Goal: Information Seeking & Learning: Learn about a topic

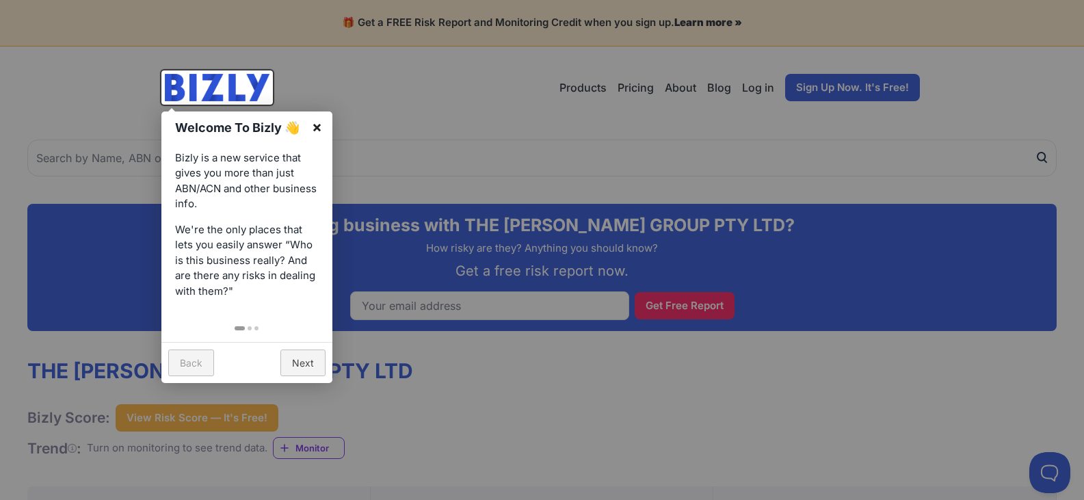
click at [312, 129] on link "×" at bounding box center [317, 126] width 31 height 31
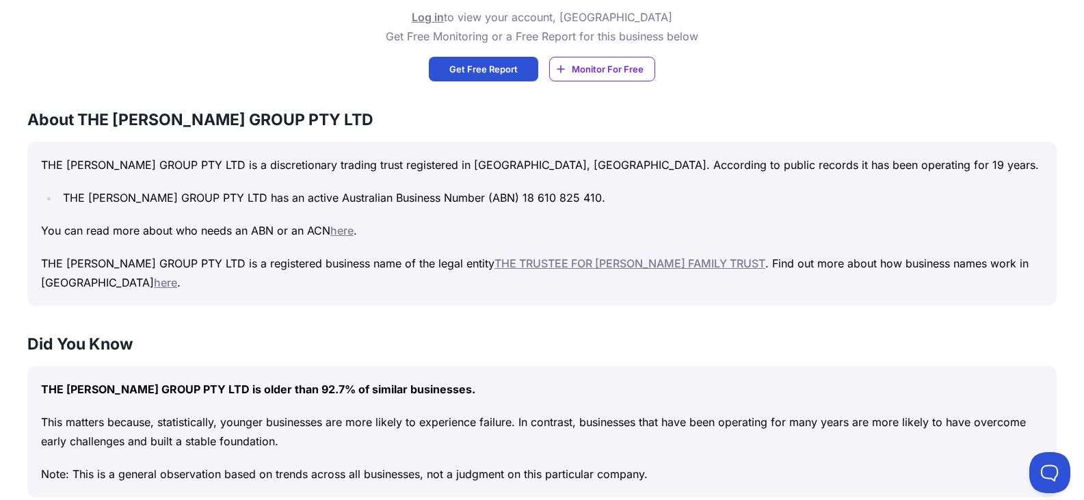
scroll to position [684, 0]
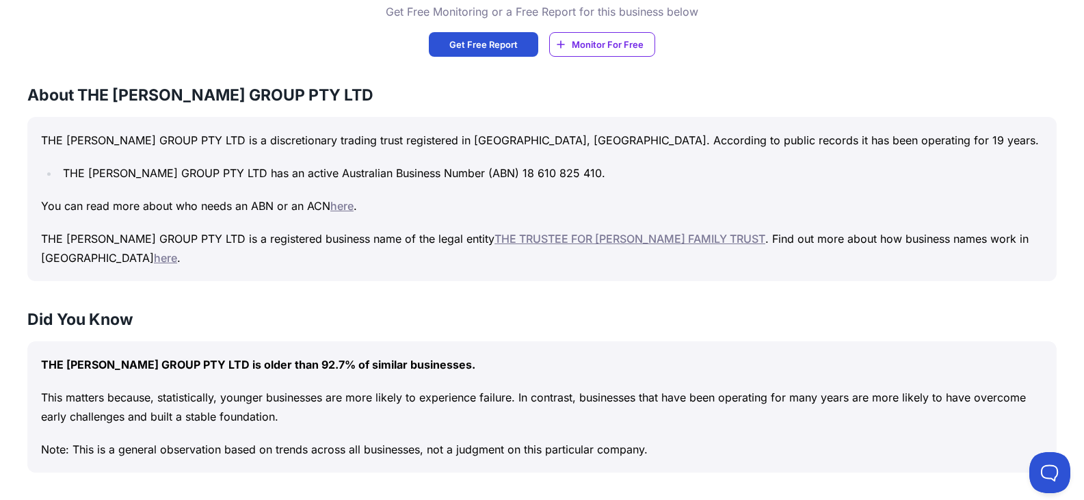
click at [661, 308] on h3 "Did You Know" at bounding box center [541, 319] width 1029 height 22
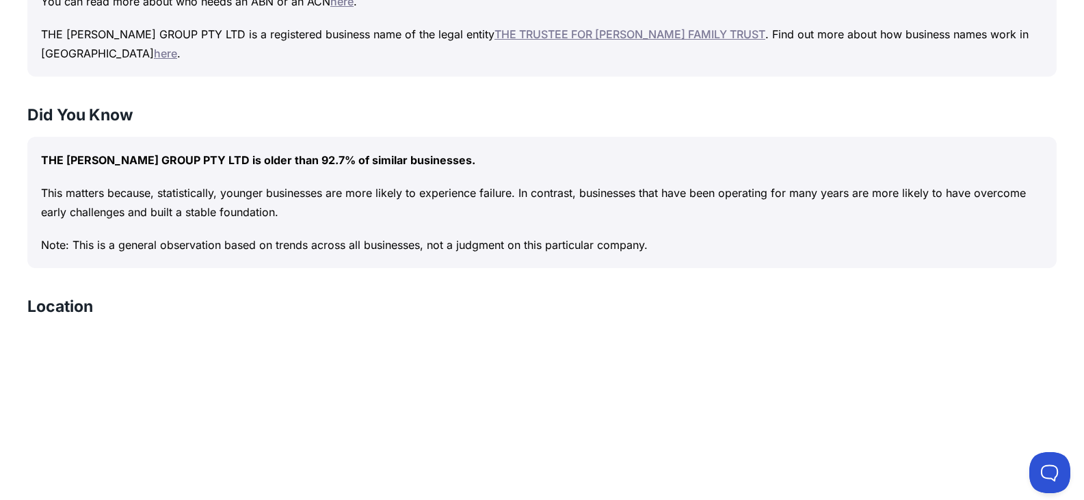
scroll to position [889, 0]
drag, startPoint x: 206, startPoint y: 140, endPoint x: 42, endPoint y: 140, distance: 164.1
click at [42, 150] on p "THE [PERSON_NAME] GROUP PTY LTD is older than 92.7% of similar businesses." at bounding box center [542, 159] width 1002 height 19
copy p "THE [PERSON_NAME] GROUP PTY LTD"
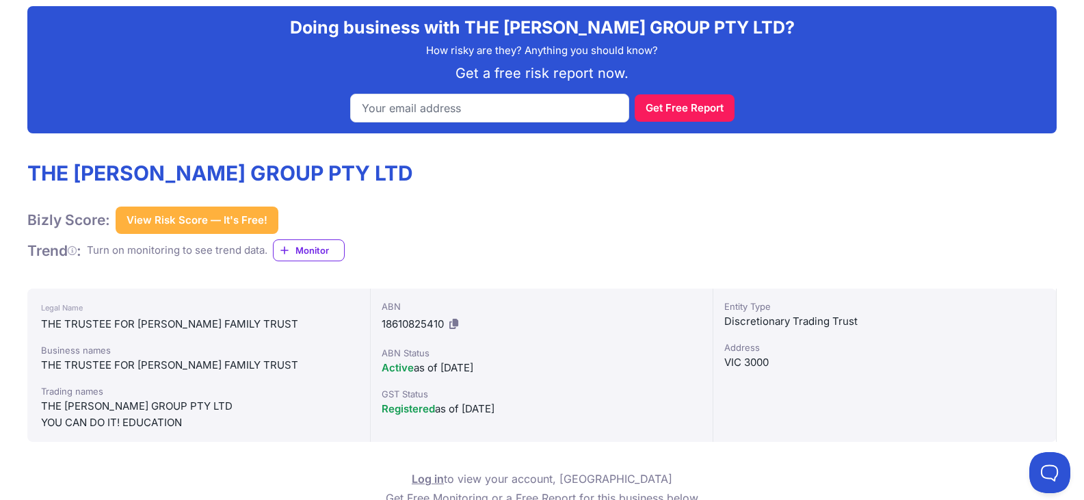
scroll to position [205, 0]
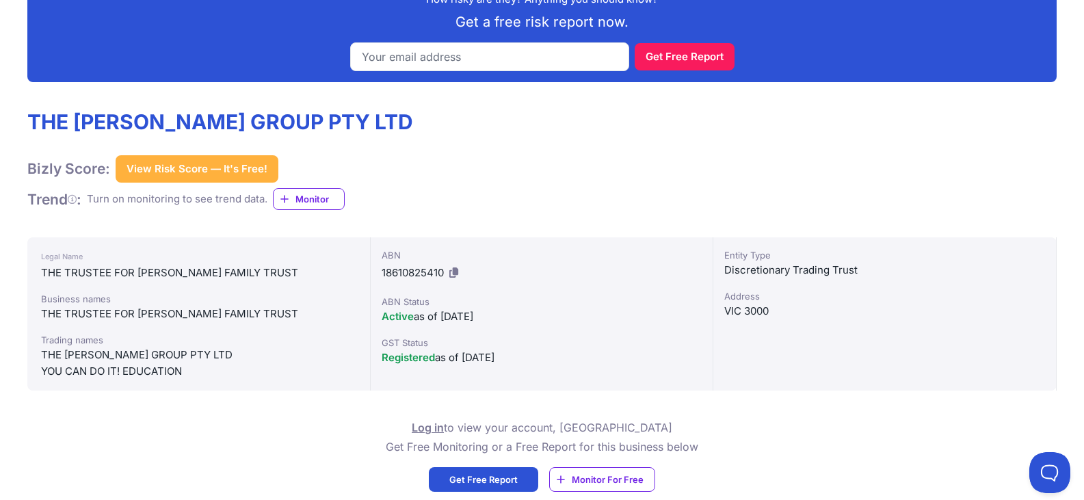
scroll to position [274, 0]
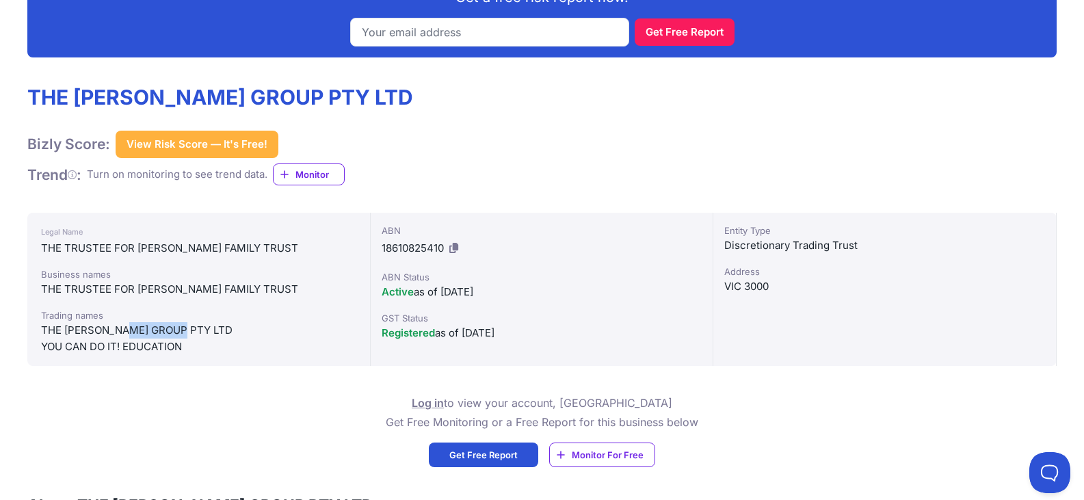
drag, startPoint x: 132, startPoint y: 330, endPoint x: 186, endPoint y: 336, distance: 54.3
click at [186, 336] on div "THE [PERSON_NAME] GROUP PTY LTD" at bounding box center [198, 330] width 315 height 16
drag, startPoint x: 174, startPoint y: 367, endPoint x: 174, endPoint y: 359, distance: 8.2
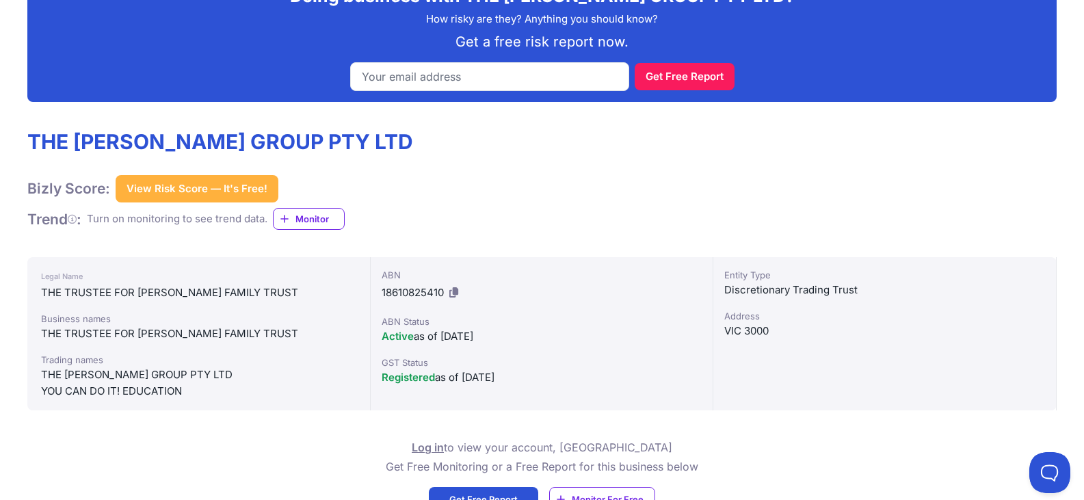
scroll to position [205, 0]
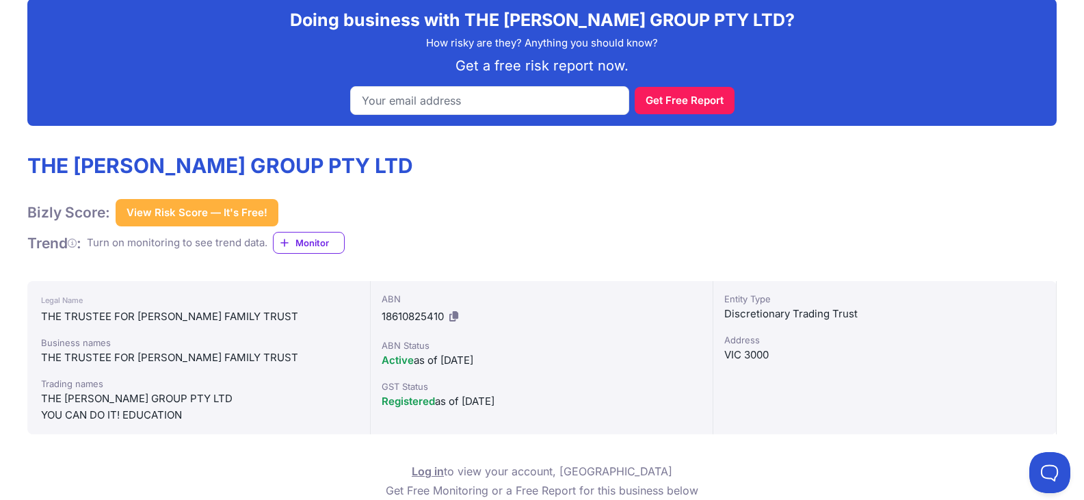
drag, startPoint x: 226, startPoint y: 146, endPoint x: 212, endPoint y: 167, distance: 25.6
click at [211, 172] on h1 "THE [PERSON_NAME] GROUP PTY LTD" at bounding box center [220, 165] width 386 height 25
click at [210, 170] on h1 "THE [PERSON_NAME] GROUP PTY LTD" at bounding box center [220, 165] width 386 height 25
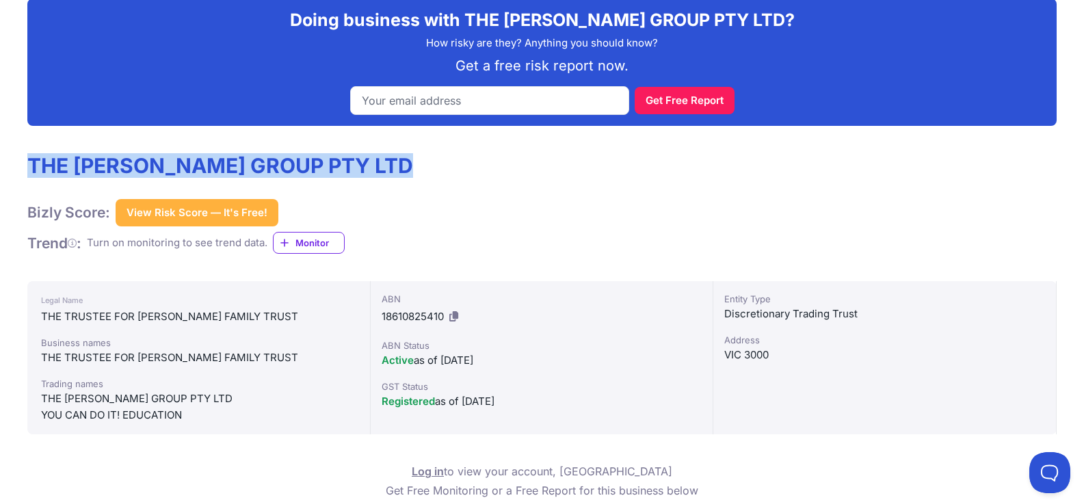
click at [210, 170] on h1 "THE [PERSON_NAME] GROUP PTY LTD" at bounding box center [220, 165] width 386 height 25
copy h1 "THE [PERSON_NAME] GROUP PTY LTD"
